Goal: Transaction & Acquisition: Purchase product/service

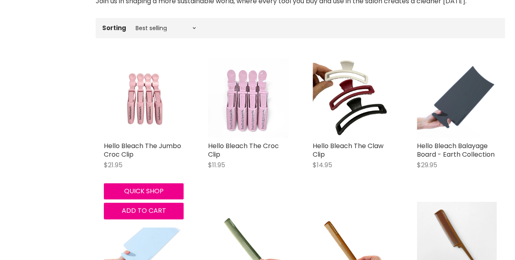
click at [147, 111] on img "Main content" at bounding box center [144, 98] width 80 height 80
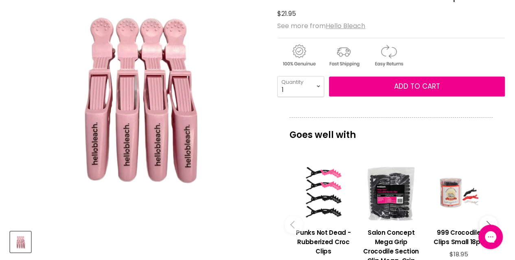
scroll to position [152, 0]
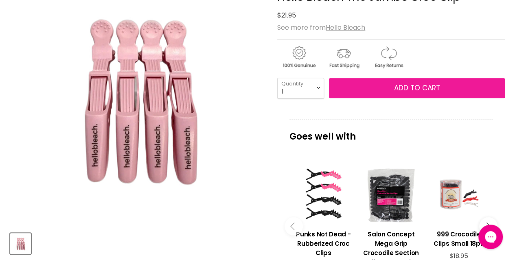
click at [416, 86] on span "Add to cart" at bounding box center [417, 88] width 46 height 10
click at [414, 88] on span "Add to cart" at bounding box center [417, 88] width 46 height 10
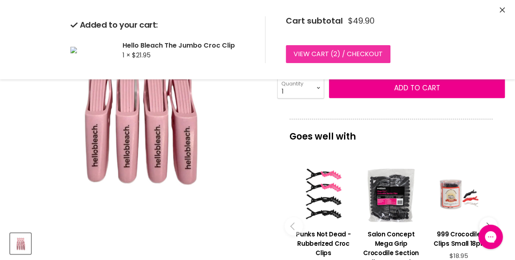
click at [350, 57] on link "View cart ( 2 ) / Checkout" at bounding box center [338, 54] width 105 height 18
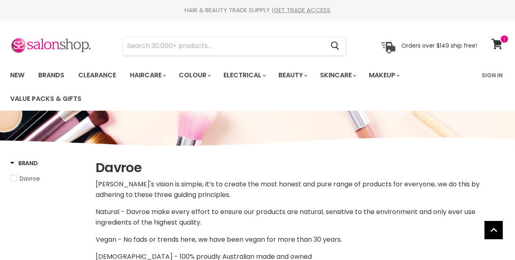
select select "manual"
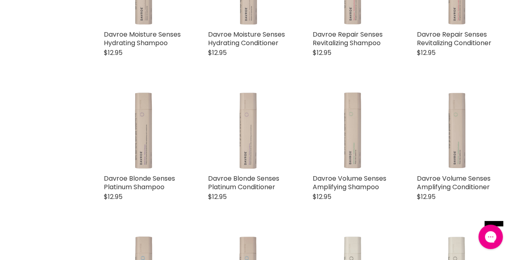
scroll to position [390, 0]
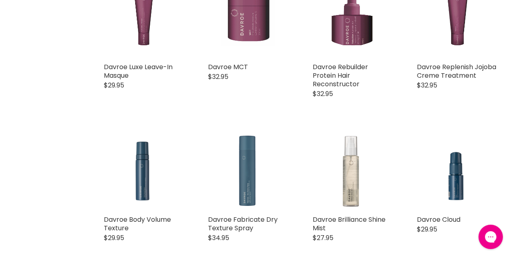
scroll to position [1670, 0]
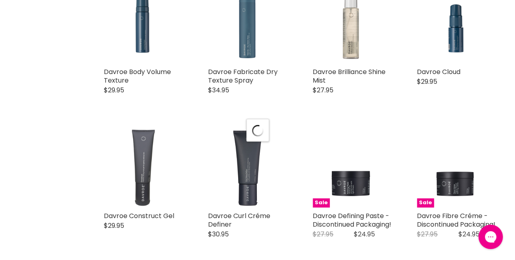
select select "manual"
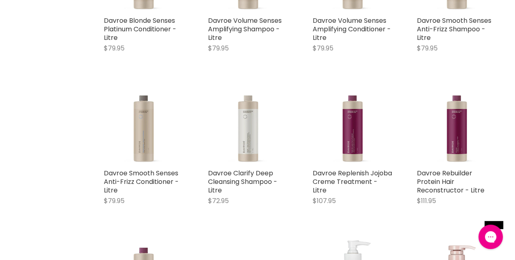
scroll to position [3095, 0]
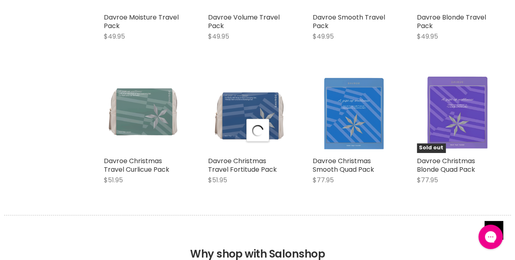
select select "manual"
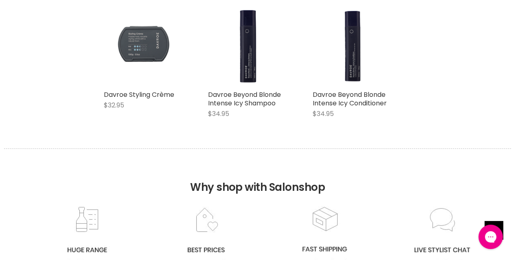
scroll to position [3993, 0]
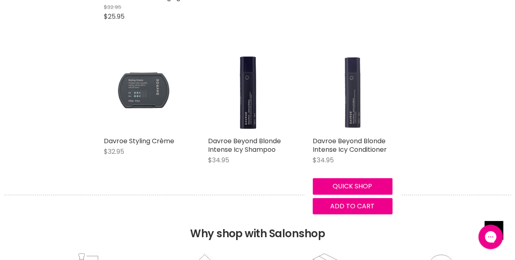
click at [354, 133] on img "Main content" at bounding box center [353, 93] width 80 height 80
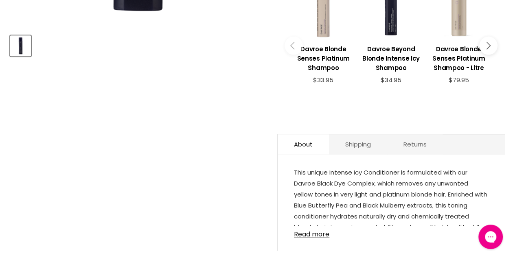
scroll to position [353, 0]
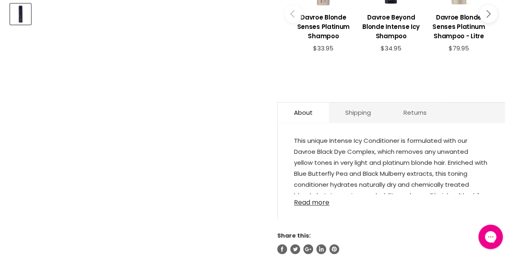
click at [309, 194] on link "Read more" at bounding box center [391, 200] width 195 height 12
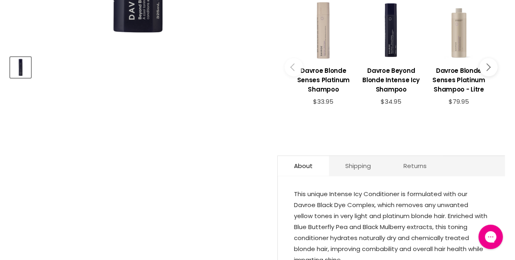
scroll to position [280, 0]
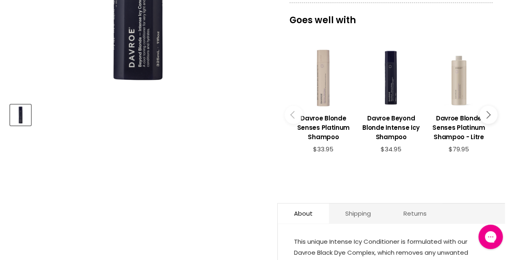
click at [458, 86] on div "Main content" at bounding box center [458, 77] width 59 height 59
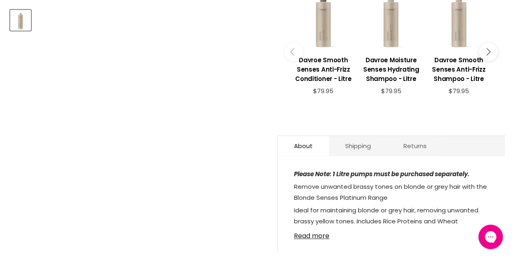
scroll to position [377, 0]
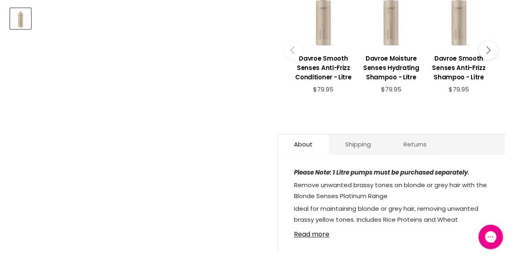
drag, startPoint x: 518, startPoint y: 101, endPoint x: 517, endPoint y: 108, distance: 6.6
click at [310, 228] on div "Please Note: 1 Litre pumps must be purchased separately. Remove unwanted brassy…" at bounding box center [391, 207] width 227 height 88
click at [310, 226] on link "Read more" at bounding box center [391, 232] width 195 height 12
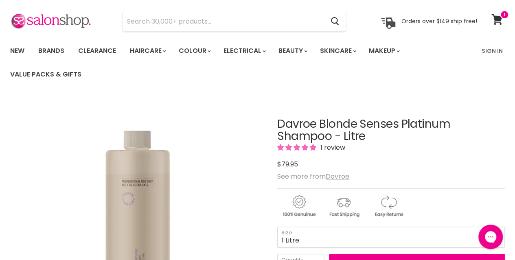
scroll to position [19, 0]
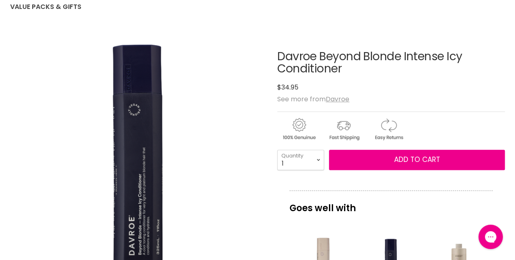
scroll to position [94, 0]
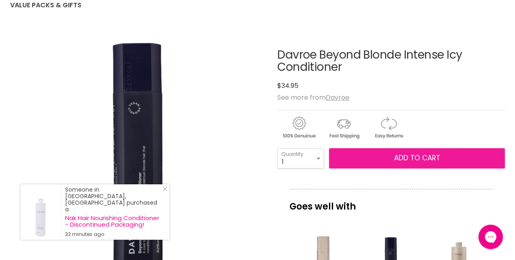
click at [412, 155] on span "Add to cart" at bounding box center [417, 158] width 46 height 10
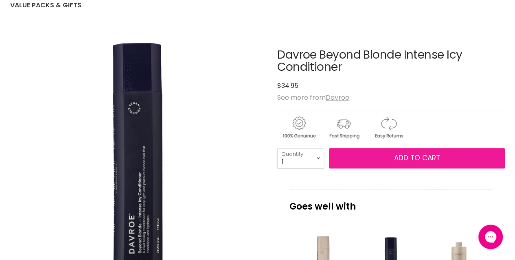
click at [410, 160] on span "Add to cart" at bounding box center [417, 158] width 46 height 10
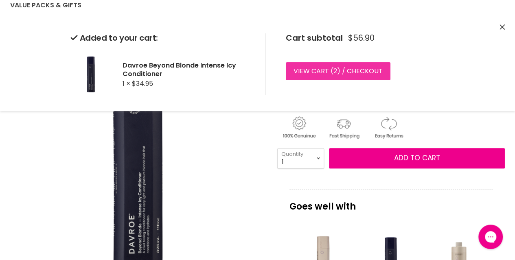
click at [359, 73] on link "View cart ( 2 ) / Checkout" at bounding box center [338, 71] width 105 height 18
